Goal: Task Accomplishment & Management: Use online tool/utility

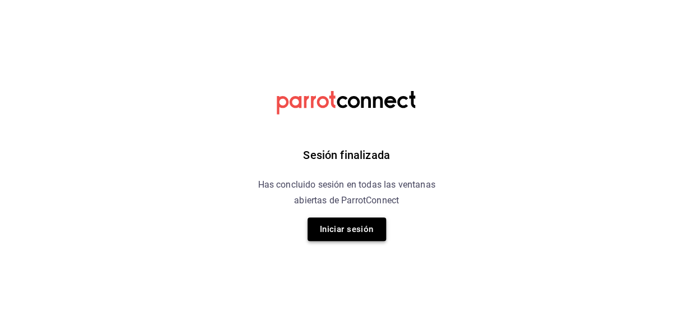
click at [366, 226] on button "Iniciar sesión" at bounding box center [347, 229] width 79 height 24
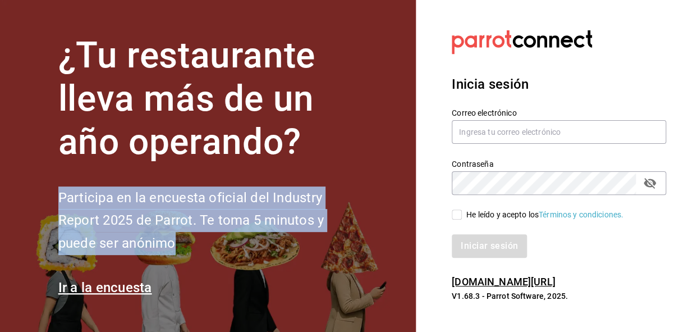
click at [333, 224] on h2 "Participa en la encuesta oficial del Industry Report 2025 de Parrot. Te toma 5 …" at bounding box center [209, 220] width 303 height 68
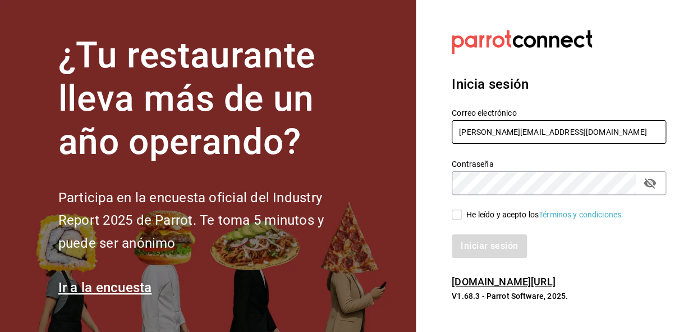
click at [517, 127] on input "[PERSON_NAME][EMAIL_ADDRESS][DOMAIN_NAME]" at bounding box center [559, 132] width 214 height 24
click at [549, 129] on input "[PERSON_NAME][EMAIL_ADDRESS][DOMAIN_NAME]" at bounding box center [559, 132] width 214 height 24
type input "k"
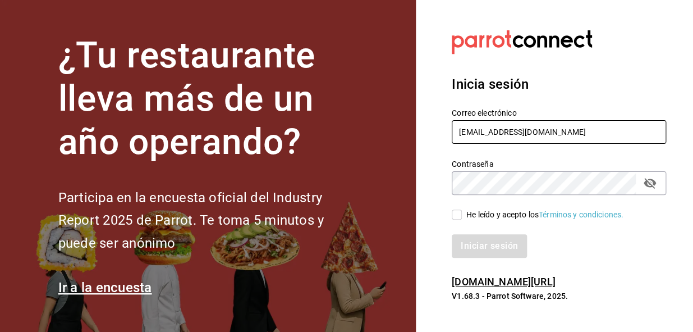
type input "sandiaromcar@gmail.com"
click at [454, 216] on input "He leído y acepto los Términos y condiciones." at bounding box center [457, 214] width 10 height 10
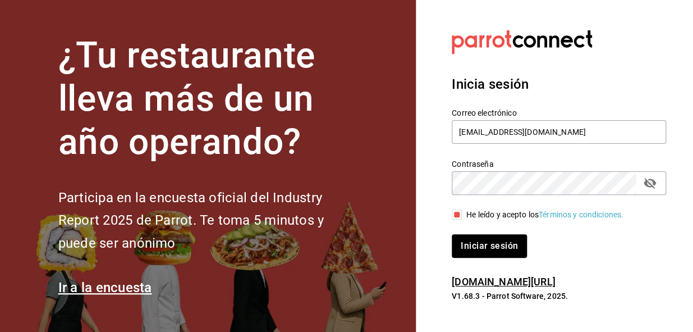
click at [454, 216] on input "He leído y acepto los Términos y condiciones." at bounding box center [457, 214] width 10 height 10
click at [452, 213] on input "He leído y acepto los Términos y condiciones." at bounding box center [457, 214] width 10 height 10
click at [459, 219] on input "He leído y acepto los Términos y condiciones." at bounding box center [457, 214] width 10 height 10
checkbox input "true"
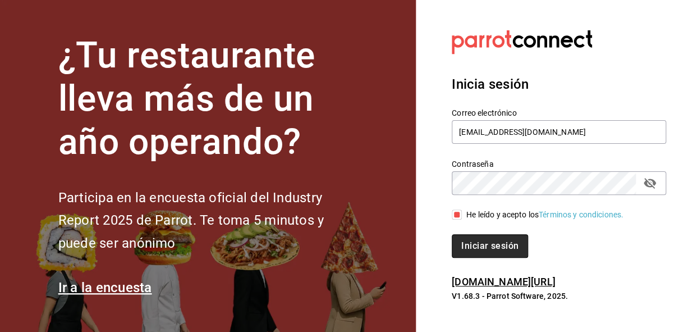
click at [488, 256] on button "Iniciar sesión" at bounding box center [490, 246] width 76 height 24
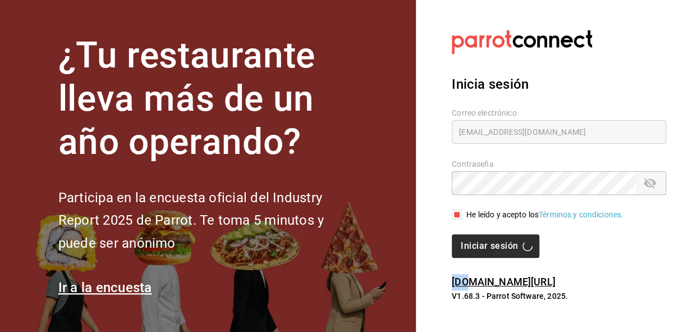
click at [488, 256] on div "Iniciar sesión" at bounding box center [559, 246] width 214 height 24
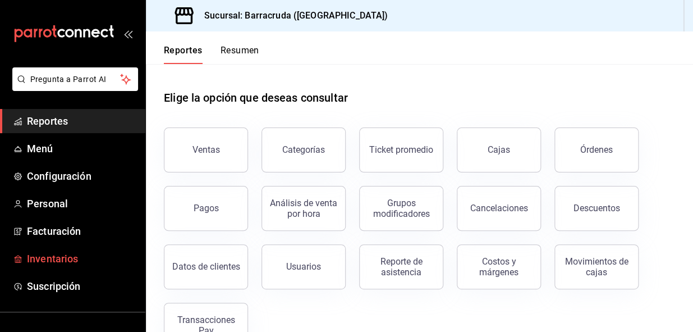
click at [57, 257] on span "Inventarios" at bounding box center [81, 258] width 109 height 15
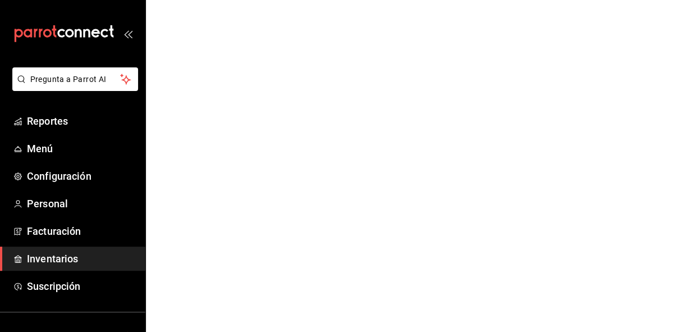
click at [57, 257] on span "Inventarios" at bounding box center [81, 258] width 109 height 15
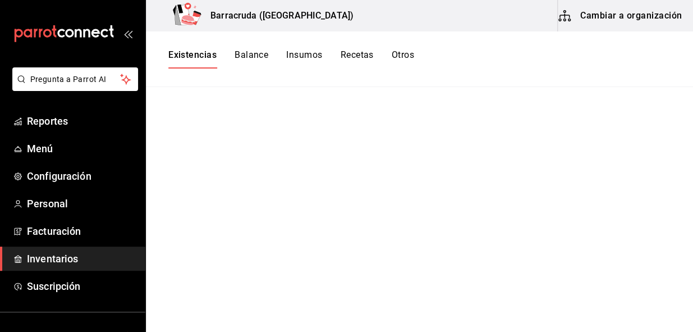
click at [253, 220] on main at bounding box center [419, 205] width 547 height 237
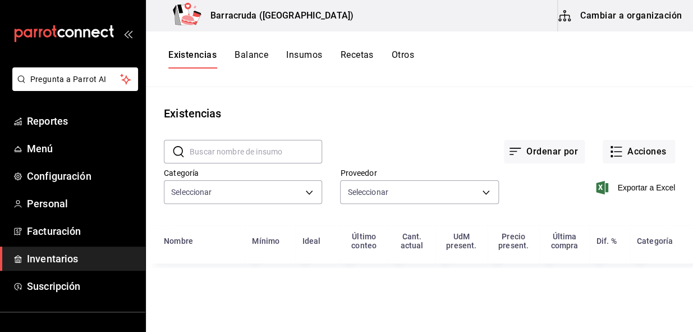
type input "519753a9-3a47-46cb-a8e6-52bca87bbc19,59bbcc72-bf19-4f01-9666-672037bcb59c,4f974…"
type input "82d04e69-7e0a-4d3d-af96-97d5b1927c8d,03d91d22-1985-4d76-8d10-3f9019204566,61c17…"
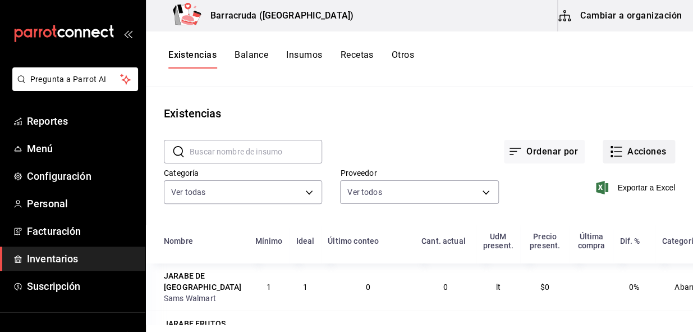
click at [648, 151] on button "Acciones" at bounding box center [639, 152] width 72 height 24
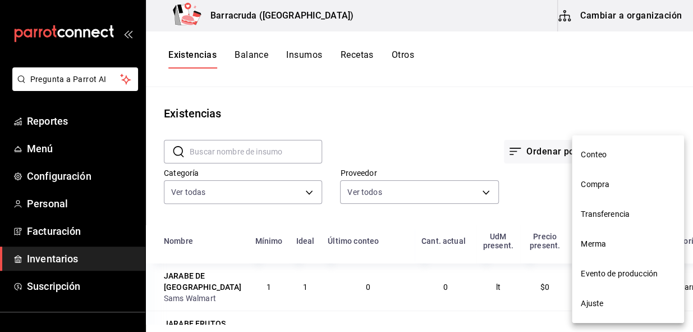
click at [591, 151] on span "Conteo" at bounding box center [628, 155] width 94 height 12
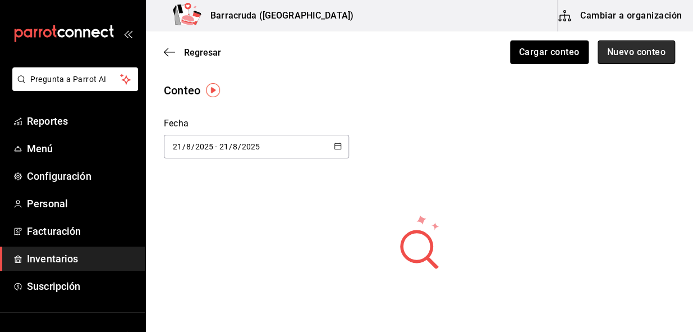
click at [629, 56] on button "Nuevo conteo" at bounding box center [637, 52] width 78 height 24
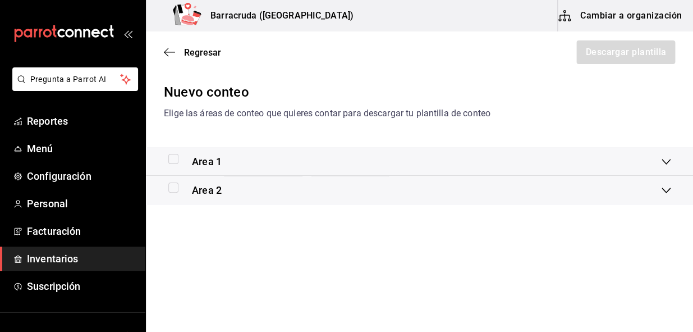
click at [175, 159] on input "checkbox" at bounding box center [173, 159] width 10 height 10
checkbox input "true"
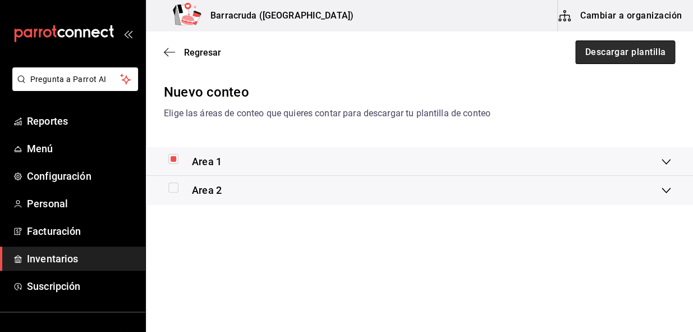
click at [656, 56] on button "Descargar plantilla" at bounding box center [625, 52] width 100 height 24
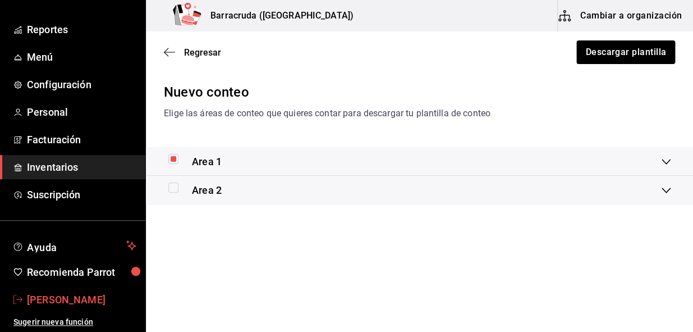
click at [98, 294] on span "[PERSON_NAME]" at bounding box center [81, 299] width 109 height 15
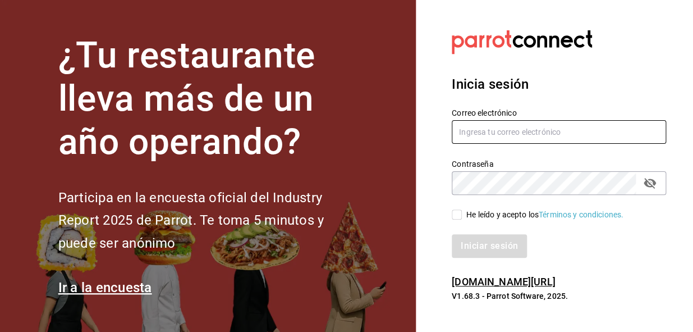
type input "[PERSON_NAME][EMAIL_ADDRESS][DOMAIN_NAME]"
